Goal: Transaction & Acquisition: Subscribe to service/newsletter

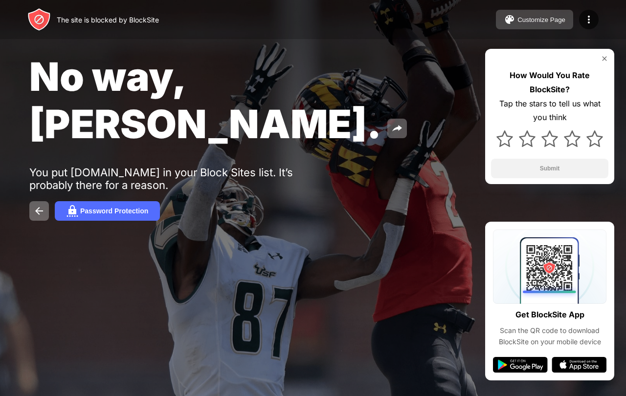
click at [530, 18] on div "Customize Page" at bounding box center [541, 19] width 48 height 7
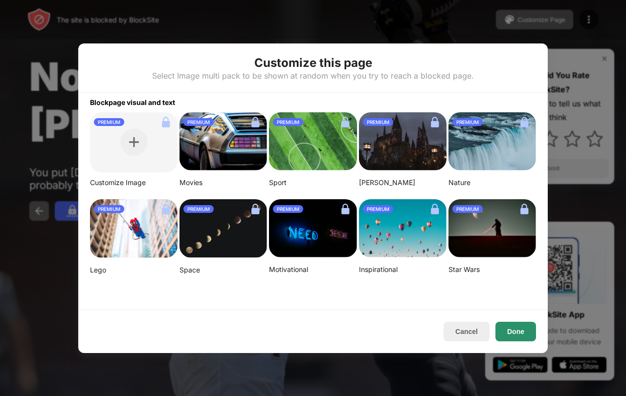
click at [511, 332] on button "Done" at bounding box center [515, 332] width 41 height 20
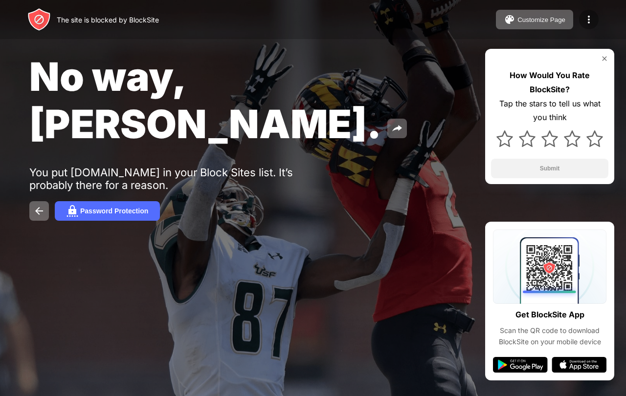
click at [582, 20] on div at bounding box center [589, 20] width 20 height 20
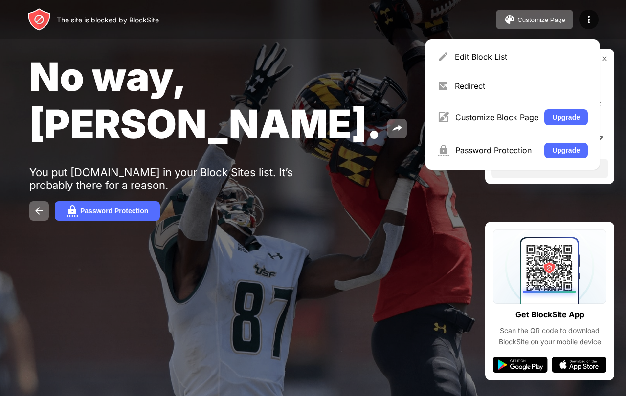
click at [333, 98] on div "No way, Jose." at bounding box center [256, 100] width 454 height 95
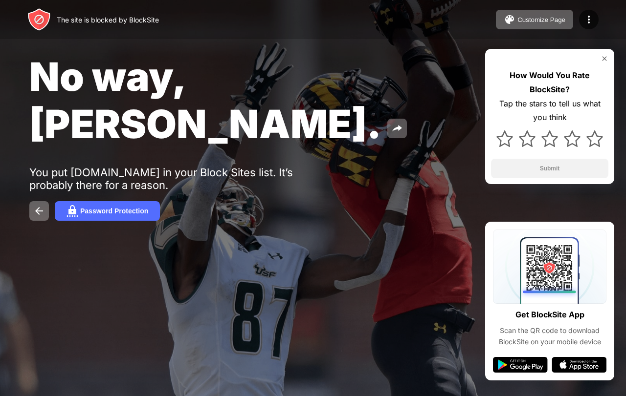
click at [606, 57] on img at bounding box center [604, 59] width 8 height 8
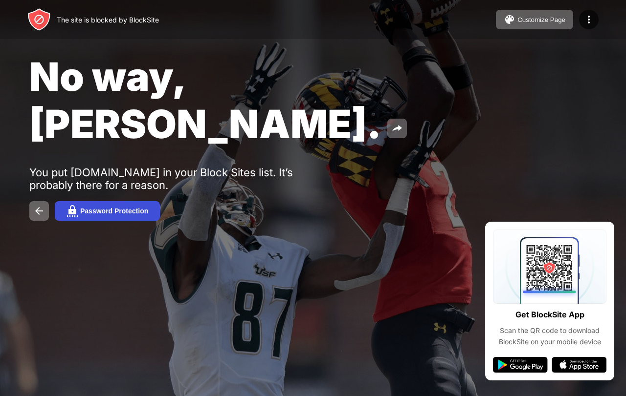
click at [91, 207] on div "Password Protection" at bounding box center [114, 211] width 68 height 8
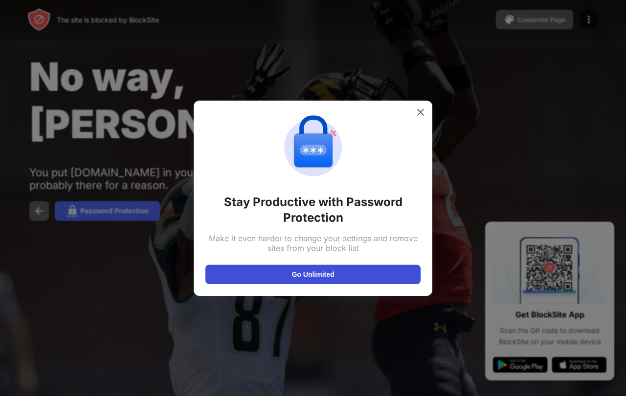
click at [300, 271] on button "Go Unlimited" at bounding box center [312, 275] width 215 height 20
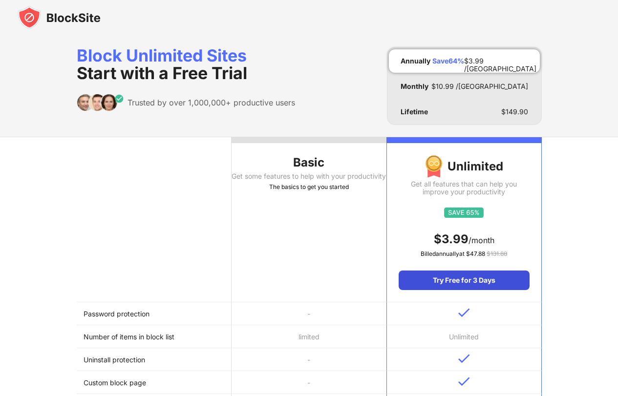
click at [457, 277] on div "Try Free for 3 Days" at bounding box center [464, 281] width 130 height 20
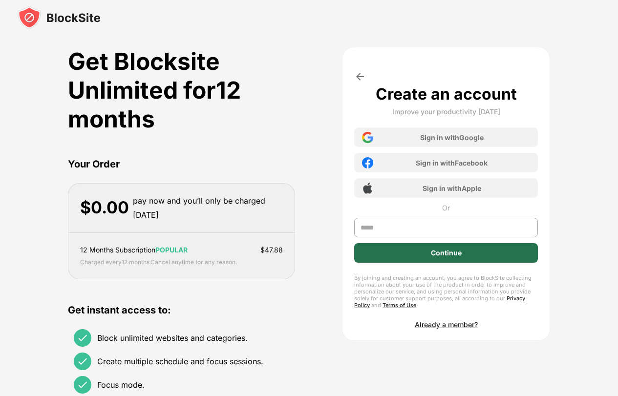
click at [413, 249] on div "Continue" at bounding box center [445, 253] width 183 height 20
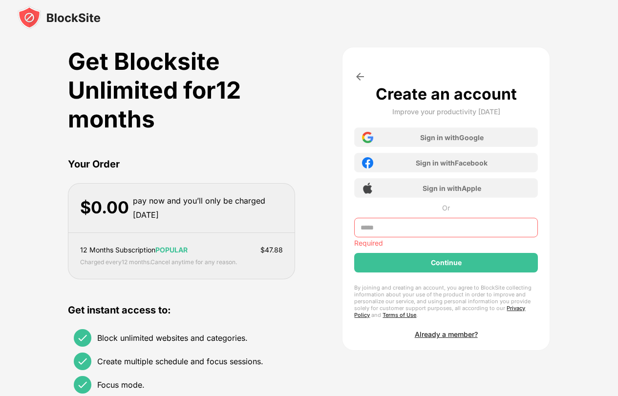
click at [395, 234] on input "text" at bounding box center [445, 228] width 183 height 20
click at [391, 234] on input "text" at bounding box center [445, 228] width 183 height 20
click at [438, 253] on div "Required" at bounding box center [445, 235] width 183 height 35
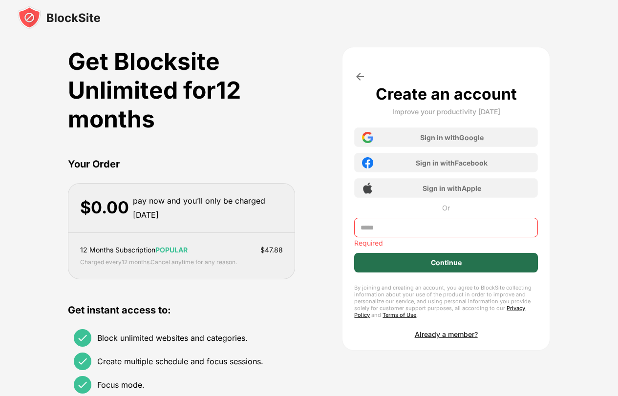
click at [439, 265] on div "Continue" at bounding box center [446, 263] width 31 height 8
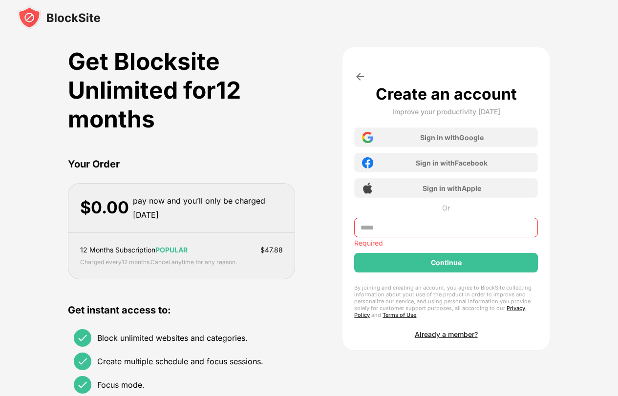
click at [439, 264] on div "Continue" at bounding box center [446, 263] width 31 height 8
click at [439, 263] on div "Continue" at bounding box center [446, 263] width 31 height 8
click at [440, 263] on div "Continue" at bounding box center [446, 263] width 31 height 8
